Goal: Transaction & Acquisition: Download file/media

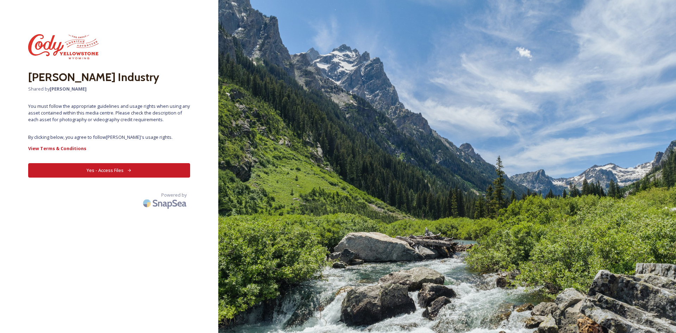
click at [118, 167] on button "Yes - Access Files" at bounding box center [109, 170] width 162 height 14
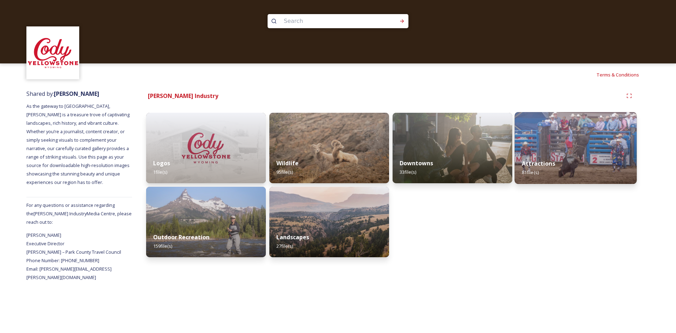
click at [544, 154] on div "Attractions 81 file(s)" at bounding box center [576, 168] width 122 height 32
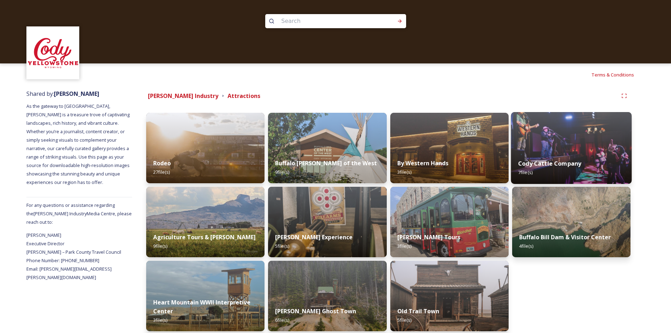
click at [553, 147] on img at bounding box center [571, 148] width 121 height 72
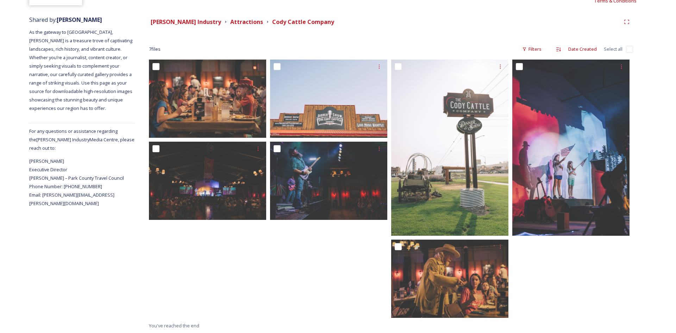
scroll to position [74, 0]
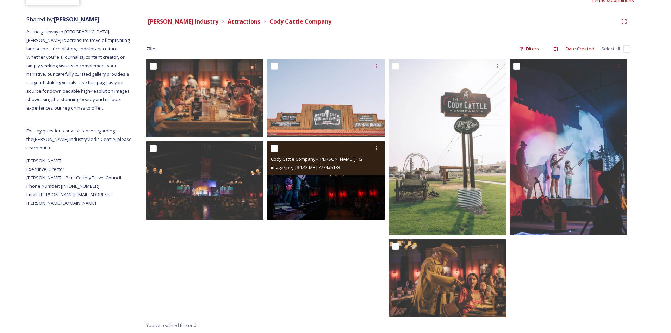
click at [304, 185] on img at bounding box center [325, 180] width 117 height 78
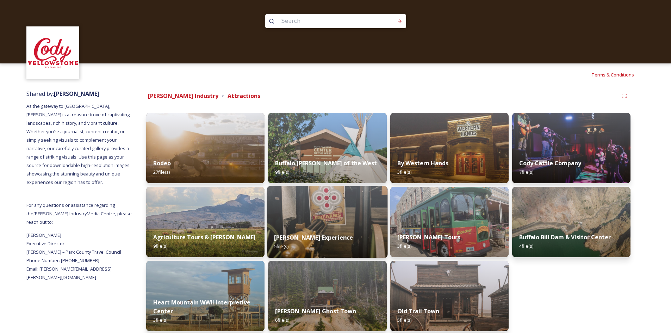
click at [305, 229] on div "[PERSON_NAME] Experience 5 file(s)" at bounding box center [327, 242] width 121 height 32
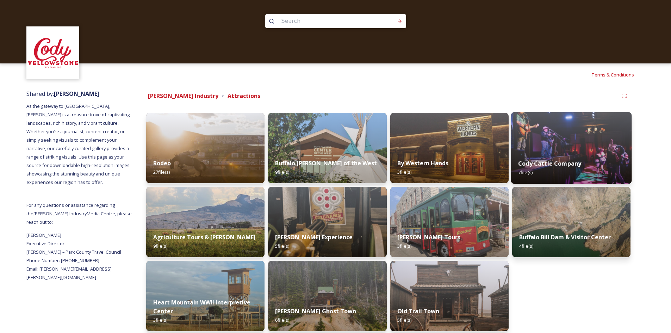
click at [566, 157] on div "Cody Cattle Company 7 file(s)" at bounding box center [571, 168] width 121 height 32
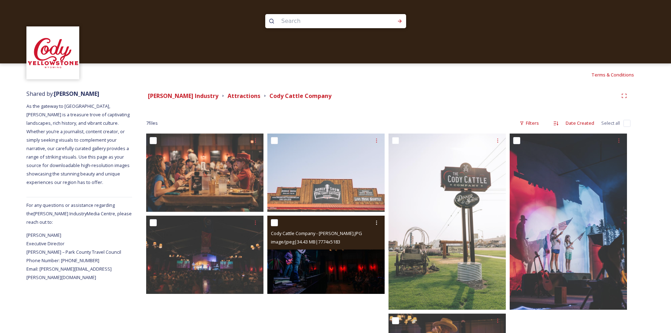
click at [297, 245] on span "image/jpeg | 34.43 MB | 7774 x 5183" at bounding box center [305, 241] width 69 height 6
click at [333, 272] on img at bounding box center [325, 255] width 117 height 78
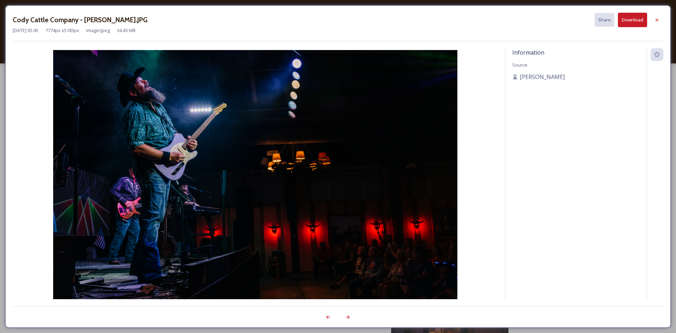
click at [637, 18] on button "Download" at bounding box center [632, 20] width 29 height 14
